Goal: Navigation & Orientation: Understand site structure

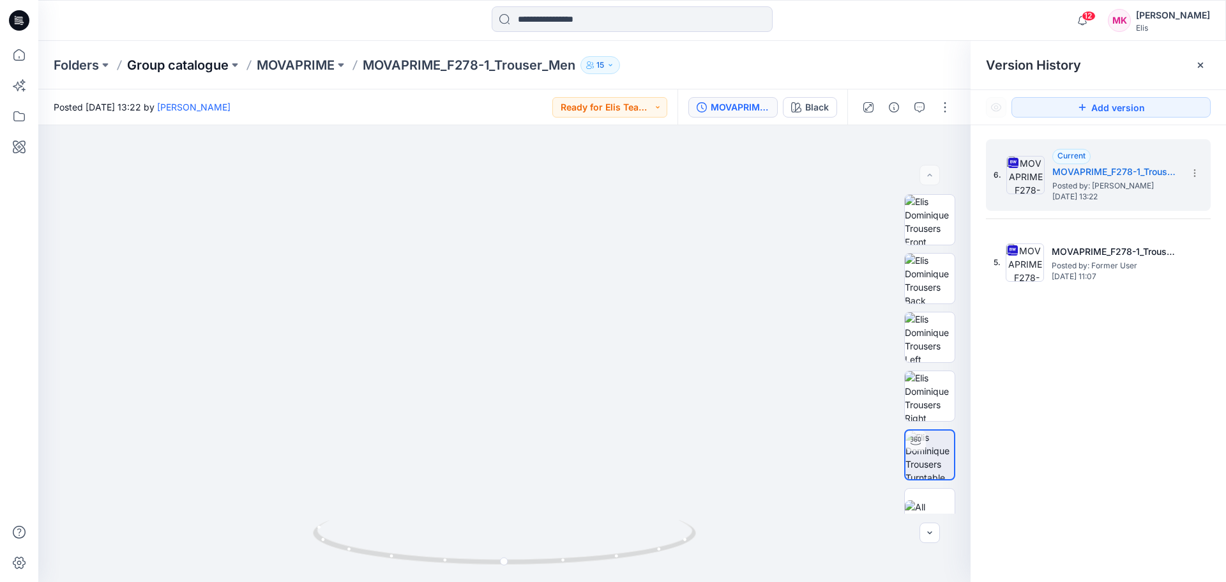
click at [202, 70] on p "Group catalogue" at bounding box center [178, 65] width 102 height 18
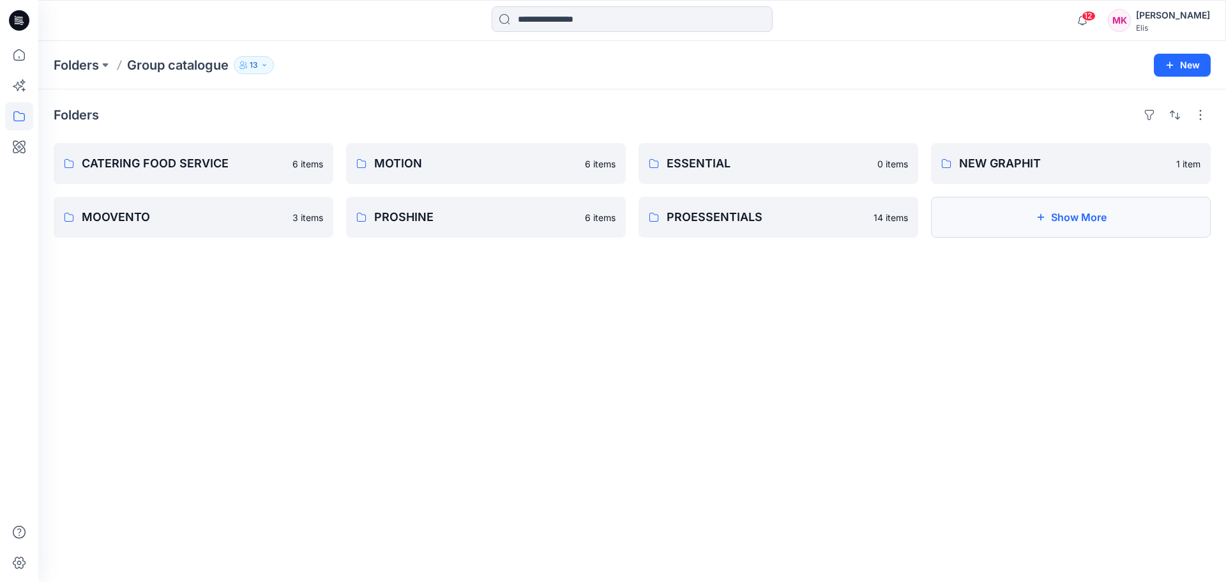
click at [1080, 225] on button "Show More" at bounding box center [1071, 217] width 280 height 41
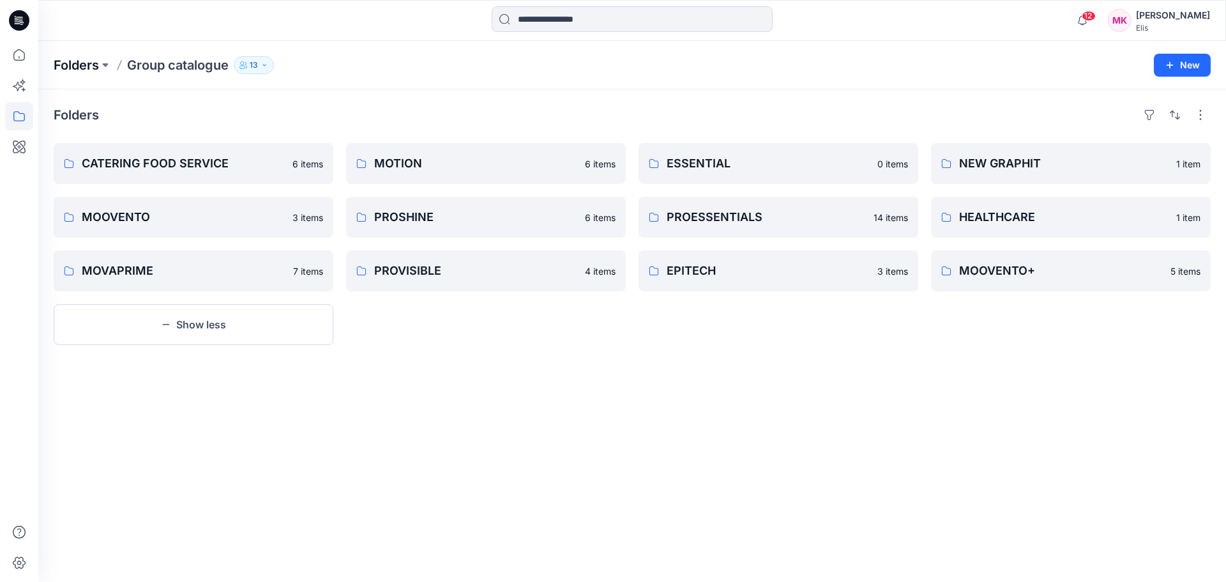
click at [77, 69] on p "Folders" at bounding box center [76, 65] width 45 height 18
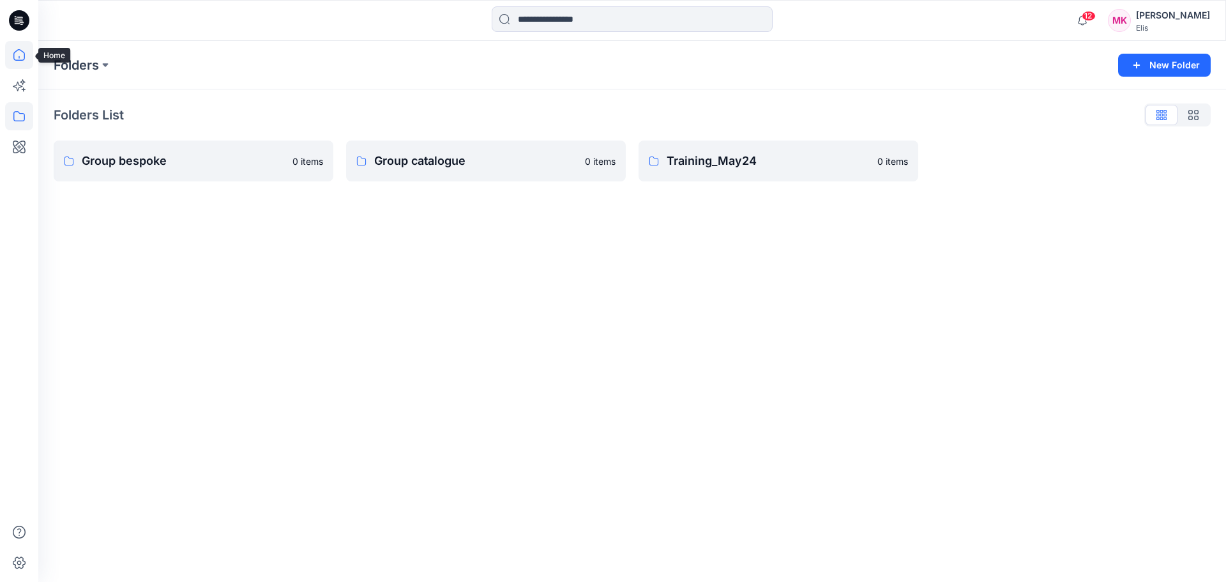
click at [14, 56] on icon at bounding box center [18, 54] width 11 height 11
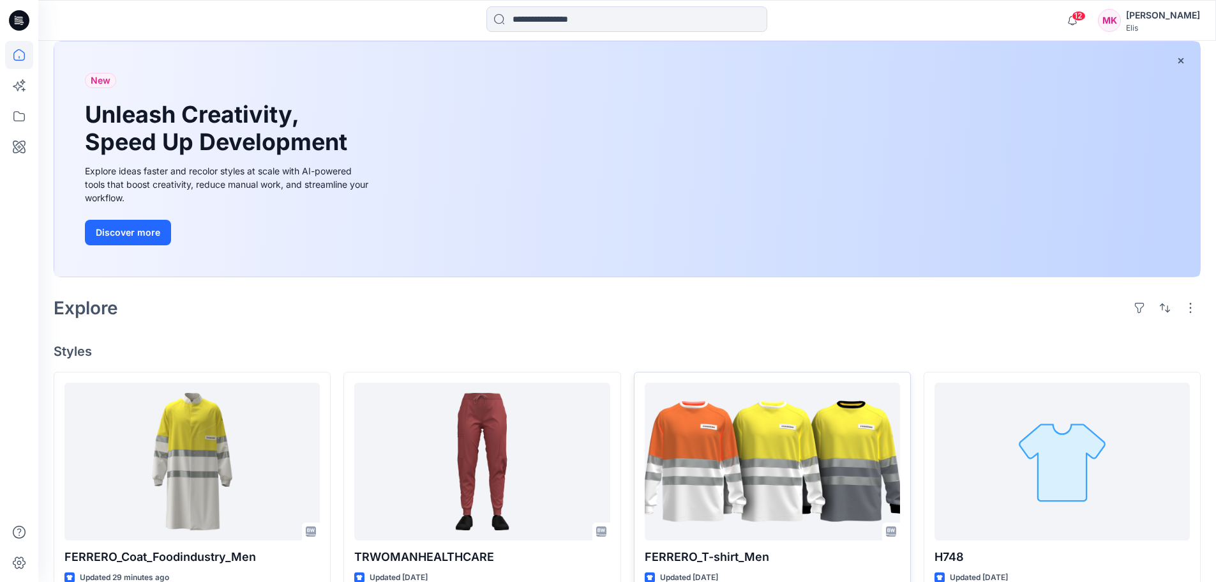
scroll to position [192, 0]
